Goal: Answer question/provide support

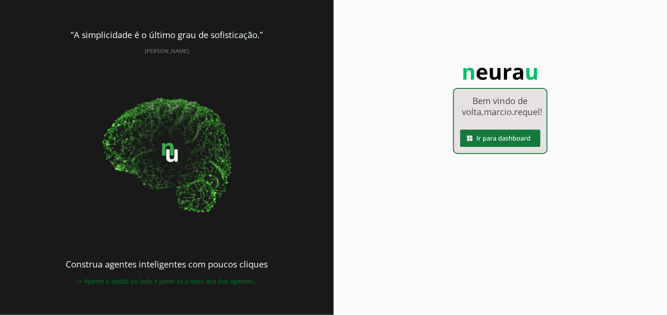
click at [512, 148] on span at bounding box center [500, 138] width 80 height 19
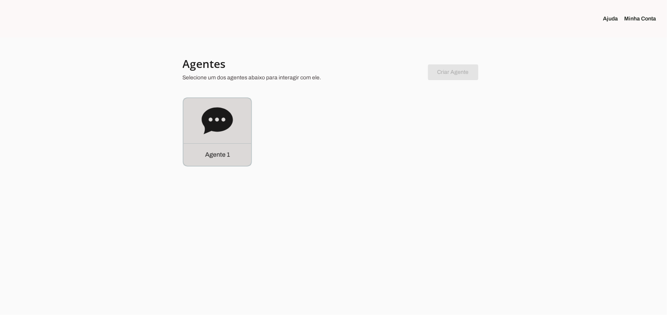
click at [217, 121] on icon at bounding box center [217, 120] width 31 height 27
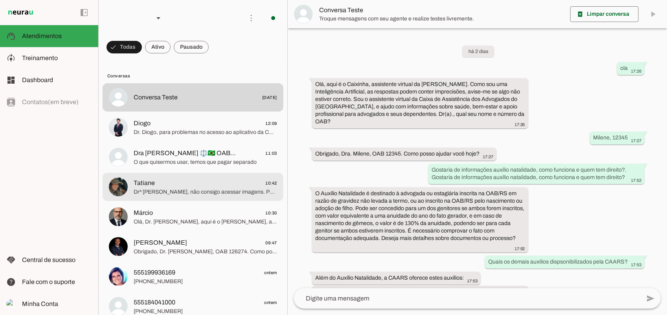
scroll to position [98, 0]
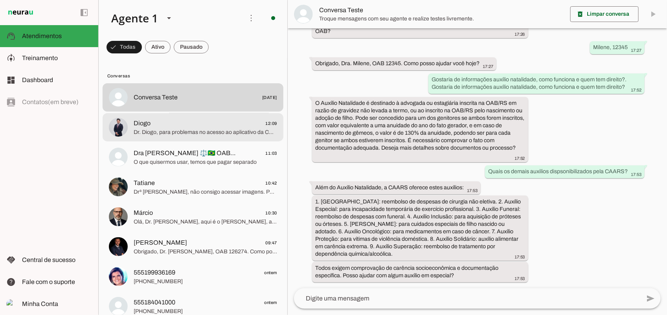
click at [171, 130] on span "Dr. Diogo, para problemas no acesso ao aplicativo da CAARS, favor contatar o se…" at bounding box center [206, 132] width 144 height 8
